Goal: Task Accomplishment & Management: Manage account settings

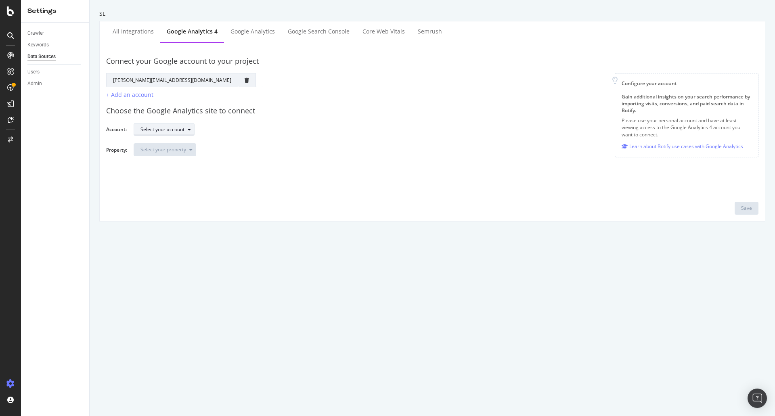
click at [172, 132] on div "Select your account" at bounding box center [163, 129] width 44 height 5
click at [194, 155] on div "Groupe Seloger" at bounding box center [175, 156] width 75 height 10
click at [172, 148] on div "Select your property" at bounding box center [164, 149] width 46 height 5
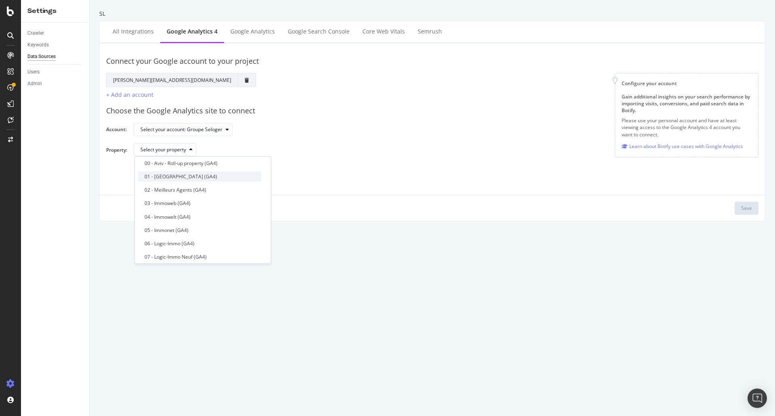
click at [216, 174] on div "01 - [GEOGRAPHIC_DATA] (GA4)" at bounding box center [199, 177] width 123 height 10
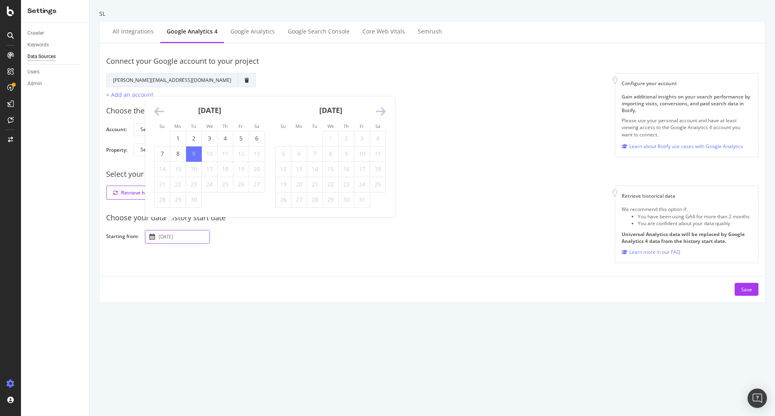
click at [172, 240] on input "[DATE]" at bounding box center [183, 237] width 52 height 13
click at [161, 116] on icon "Move backward to switch to the previous month." at bounding box center [159, 111] width 10 height 11
click at [160, 102] on div "[DATE]" at bounding box center [209, 98] width 111 height 34
click at [160, 97] on icon "Move backward to switch to the previous month." at bounding box center [159, 96] width 10 height 11
click at [160, 97] on div "[DATE]" at bounding box center [209, 98] width 111 height 34
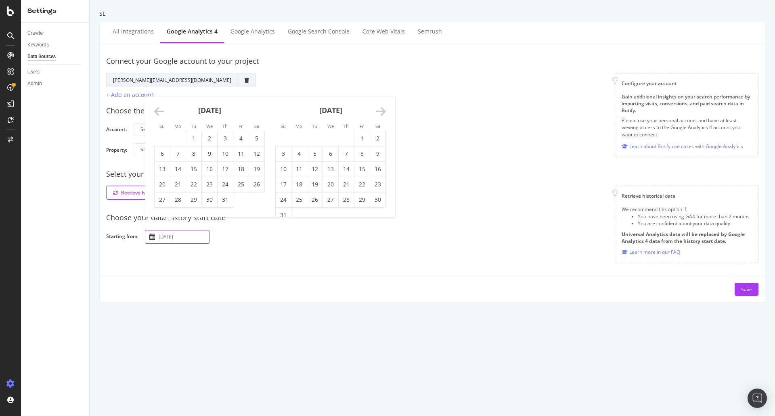
click at [160, 97] on div "[DATE]" at bounding box center [209, 113] width 111 height 34
click at [162, 107] on icon "Move backward to switch to the previous month." at bounding box center [159, 111] width 10 height 11
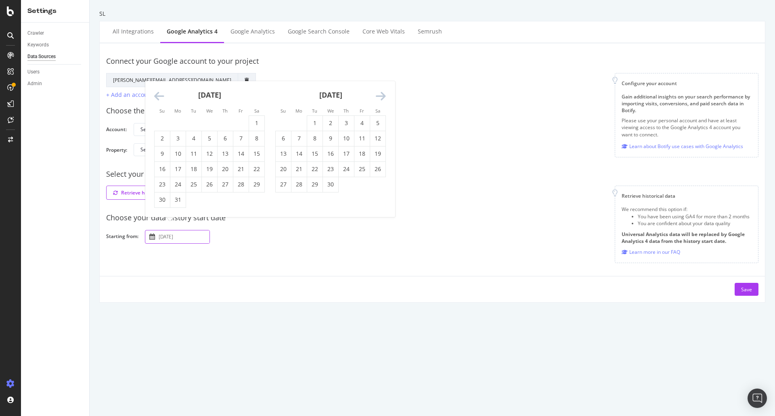
click at [162, 107] on li "Su" at bounding box center [162, 111] width 16 height 8
click at [162, 99] on icon "Move backward to switch to the previous month." at bounding box center [159, 96] width 10 height 11
click at [162, 99] on div "[DATE]" at bounding box center [209, 113] width 111 height 34
click at [161, 112] on icon "Move backward to switch to the previous month." at bounding box center [159, 111] width 10 height 11
click at [161, 110] on icon "Move backward to switch to the previous month." at bounding box center [159, 111] width 10 height 11
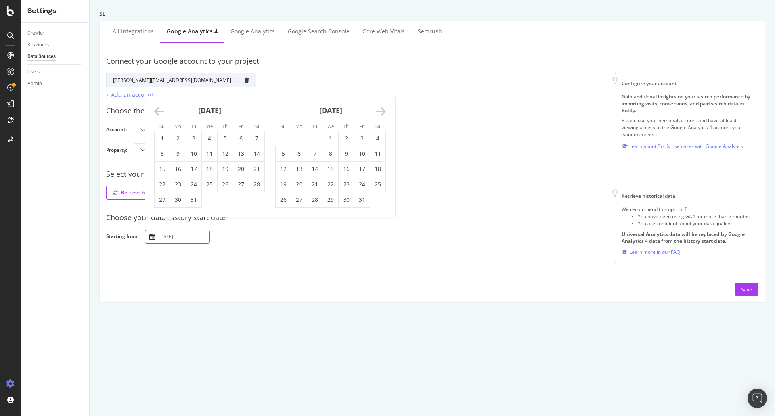
click at [161, 110] on icon "Move backward to switch to the previous month." at bounding box center [159, 111] width 10 height 11
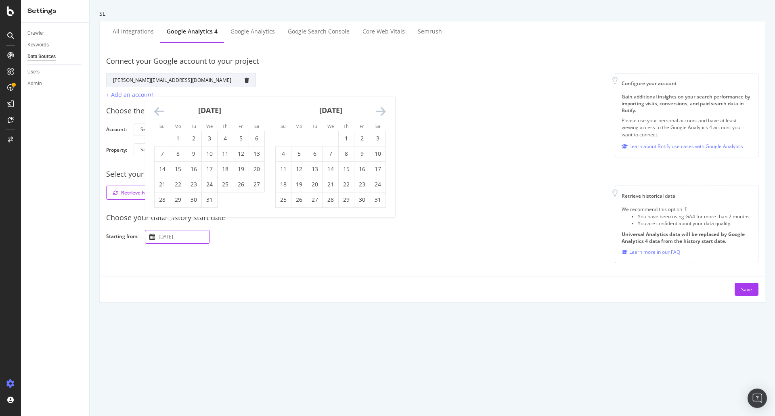
click at [161, 110] on icon "Move backward to switch to the previous month." at bounding box center [159, 111] width 10 height 11
click at [252, 126] on td "1" at bounding box center [257, 122] width 16 height 15
type input "[DATE]"
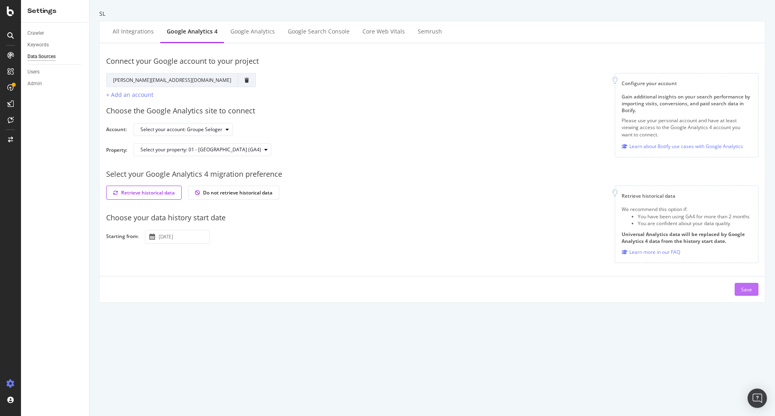
click at [742, 290] on div "Save" at bounding box center [746, 289] width 11 height 7
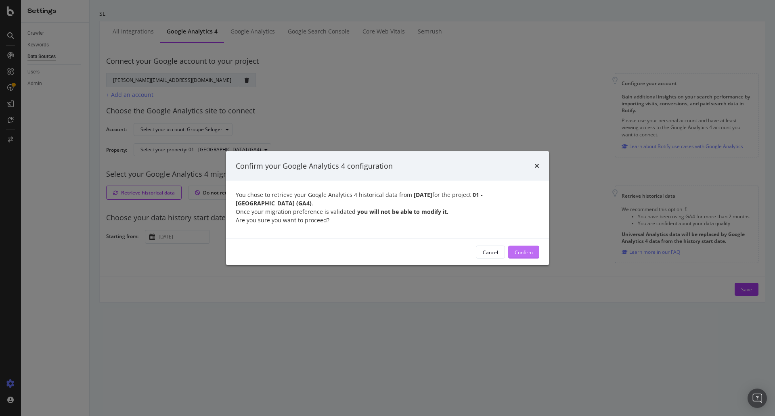
click at [523, 249] on div "Confirm" at bounding box center [524, 252] width 18 height 7
